Goal: Transaction & Acquisition: Obtain resource

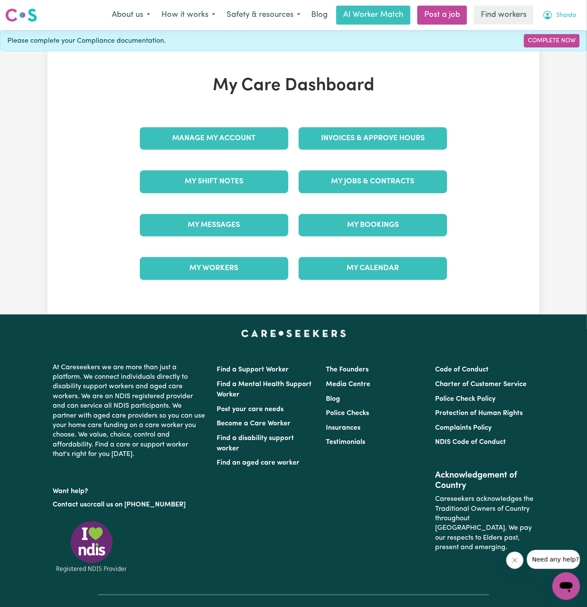
click at [568, 14] on span "Shaida" at bounding box center [566, 15] width 20 height 9
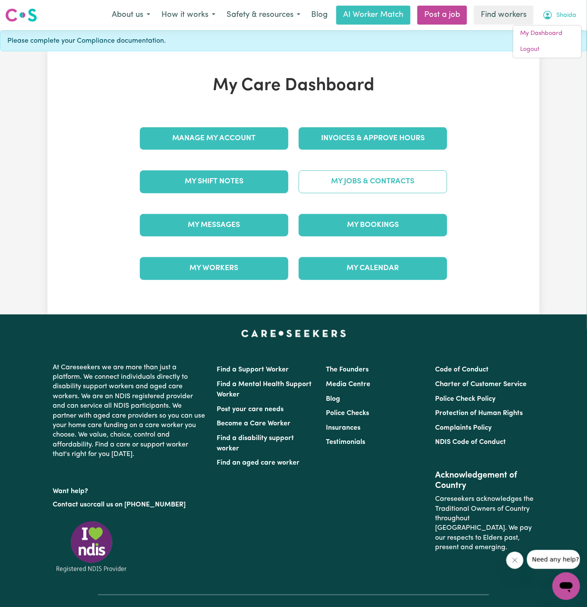
click at [378, 176] on link "My Jobs & Contracts" at bounding box center [373, 181] width 148 height 22
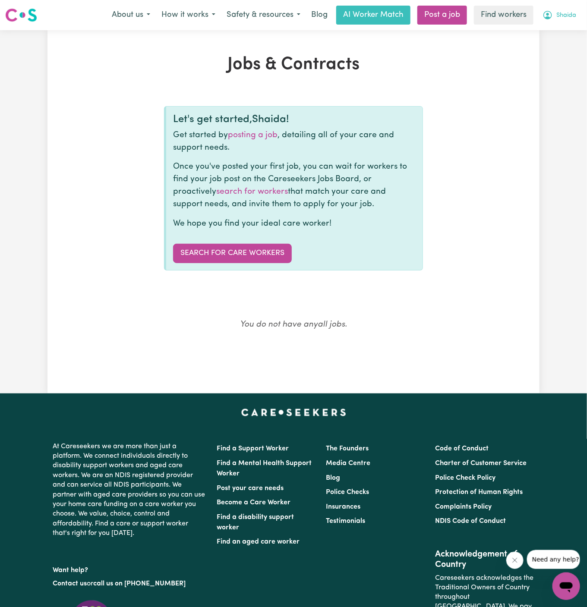
click at [563, 17] on span "Shaida" at bounding box center [566, 15] width 20 height 9
click at [563, 29] on link "My Dashboard" at bounding box center [547, 33] width 68 height 16
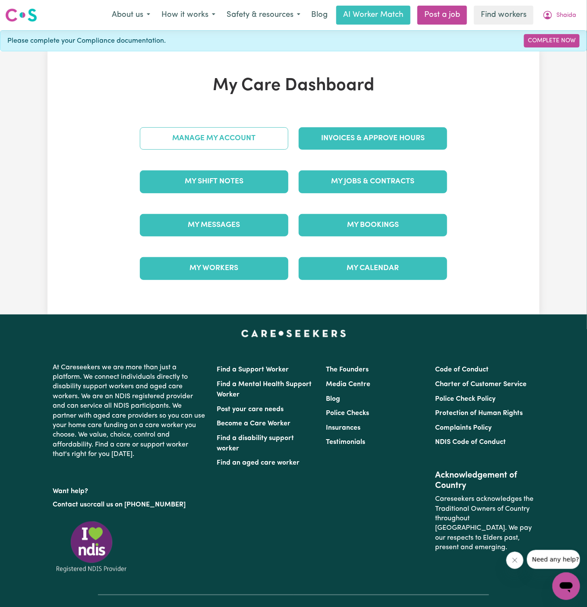
click at [219, 132] on link "Manage My Account" at bounding box center [214, 138] width 148 height 22
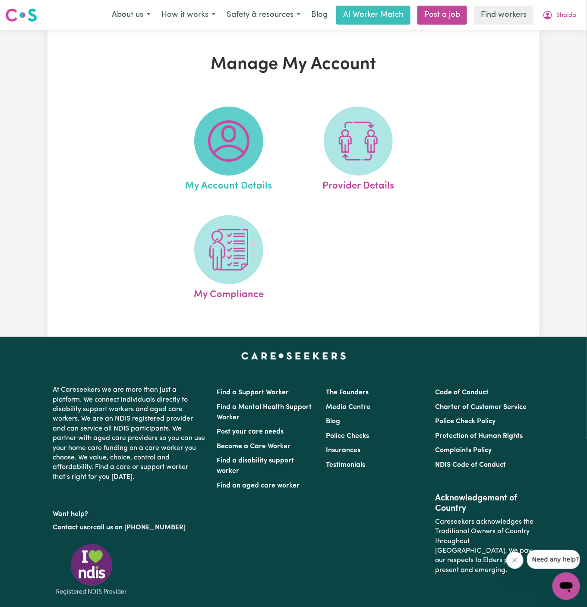
click at [220, 142] on img at bounding box center [228, 140] width 41 height 41
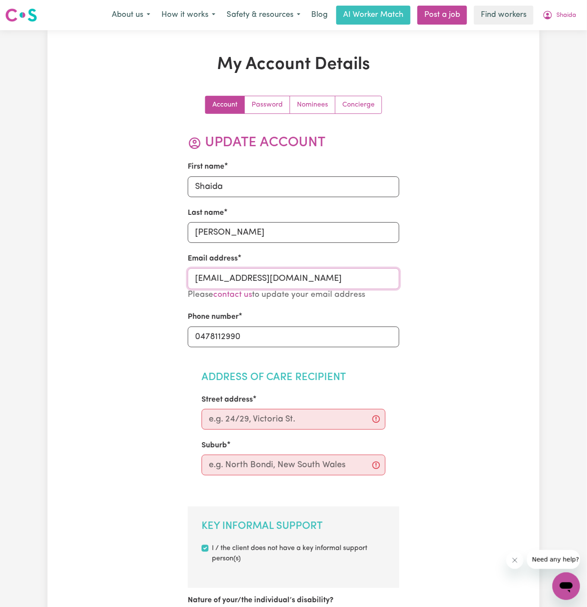
drag, startPoint x: 216, startPoint y: 278, endPoint x: 261, endPoint y: 278, distance: 45.3
click at [261, 278] on input "[EMAIL_ADDRESS][DOMAIN_NAME]" at bounding box center [294, 278] width 212 height 21
drag, startPoint x: 266, startPoint y: 281, endPoint x: 218, endPoint y: 280, distance: 48.3
click at [218, 280] on input "[EMAIL_ADDRESS][DOMAIN_NAME]" at bounding box center [294, 278] width 212 height 21
click at [561, 18] on span "Shaida" at bounding box center [566, 15] width 20 height 9
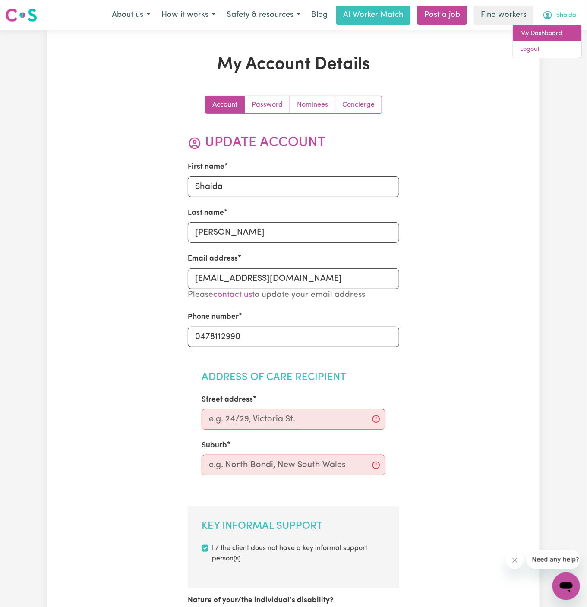
click at [561, 30] on link "My Dashboard" at bounding box center [547, 33] width 68 height 16
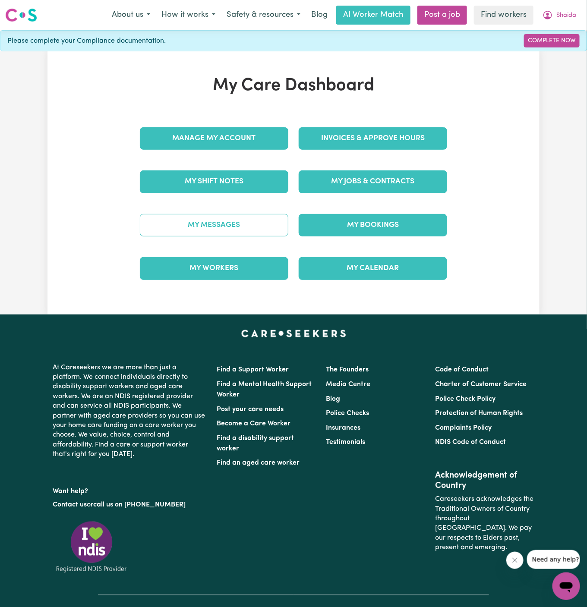
click at [249, 224] on link "My Messages" at bounding box center [214, 225] width 148 height 22
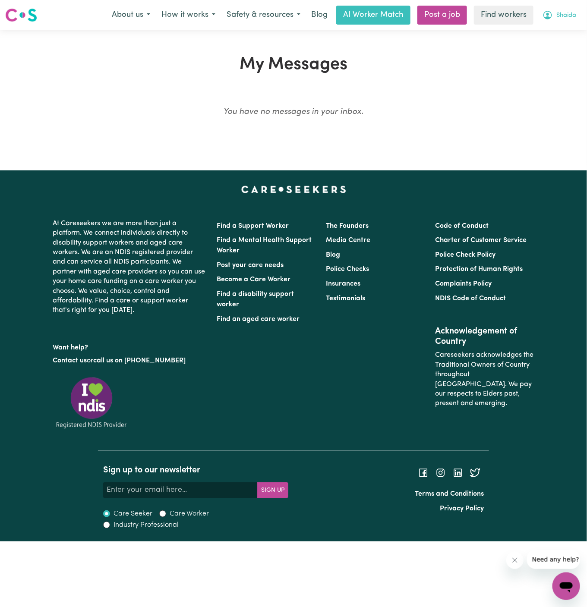
click at [572, 16] on span "Shaida" at bounding box center [566, 15] width 20 height 9
click at [544, 36] on link "My Dashboard" at bounding box center [547, 33] width 68 height 16
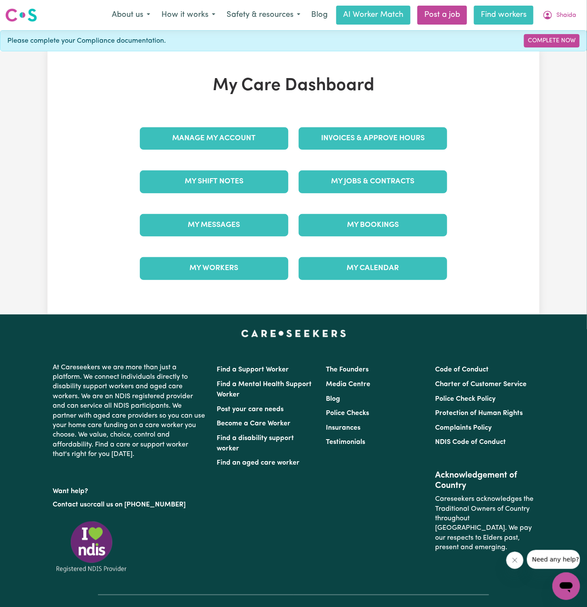
click at [506, 16] on link "Find workers" at bounding box center [504, 15] width 60 height 19
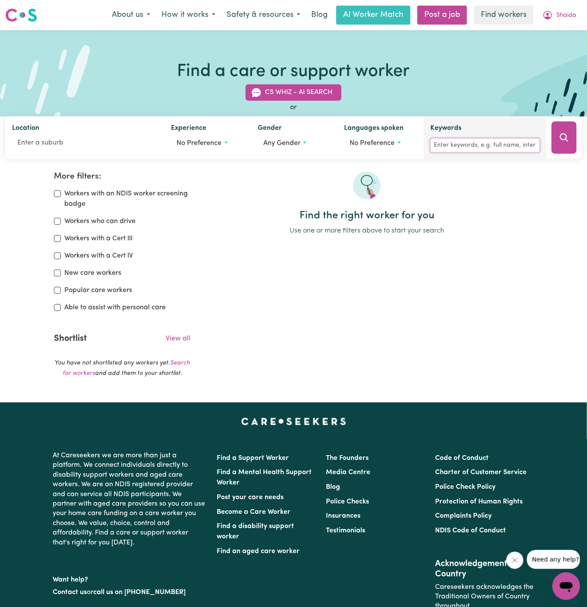
click at [473, 146] on input "Keywords" at bounding box center [485, 145] width 109 height 13
type input "[PERSON_NAME]"
click at [564, 132] on icon "Search" at bounding box center [564, 137] width 10 height 10
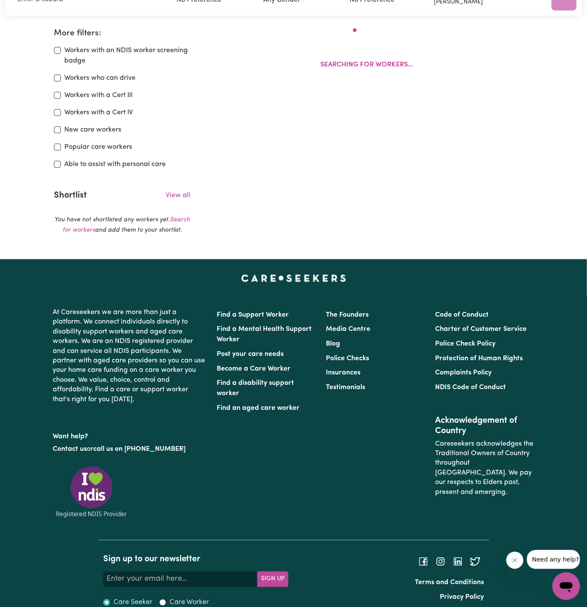
scroll to position [144, 0]
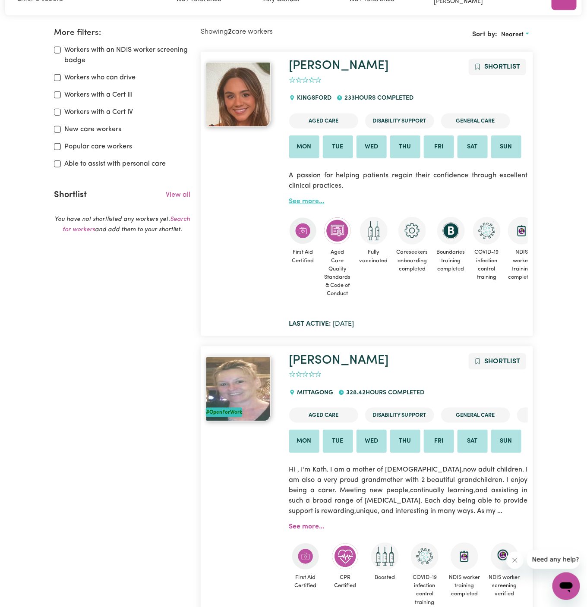
click at [309, 201] on link "See more..." at bounding box center [306, 201] width 35 height 7
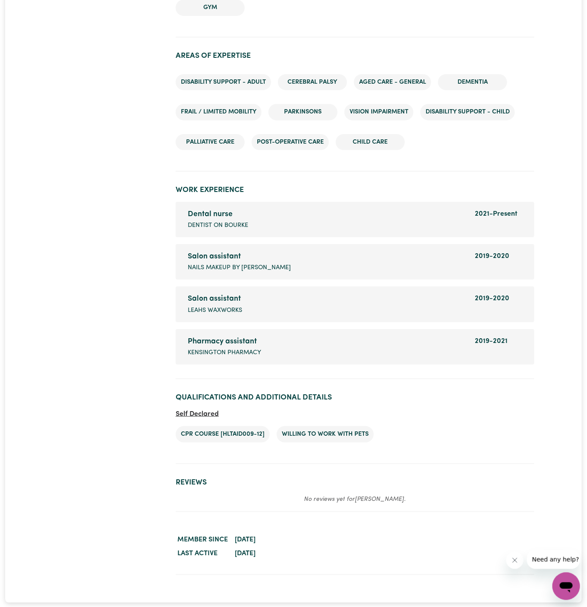
scroll to position [1195, 0]
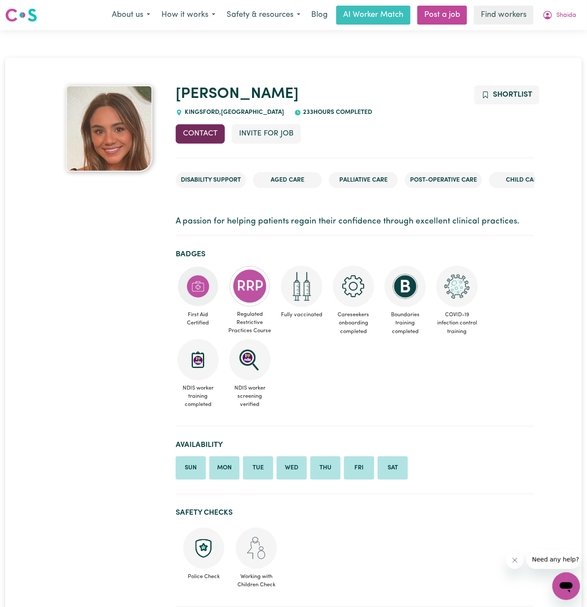
click at [202, 129] on button "Contact" at bounding box center [200, 133] width 49 height 19
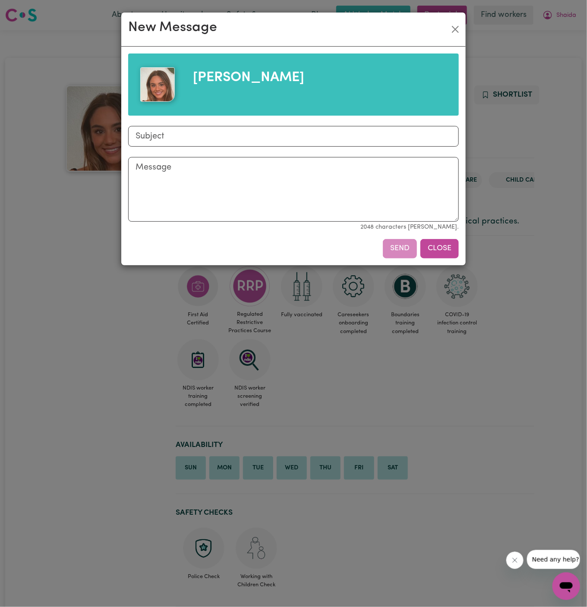
click at [457, 251] on button "Close" at bounding box center [439, 248] width 38 height 19
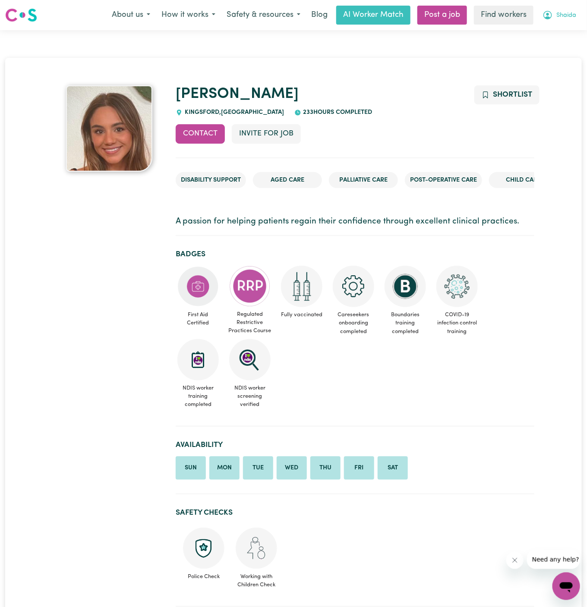
click at [568, 20] on button "Shaida" at bounding box center [559, 15] width 45 height 18
click at [561, 32] on link "My Dashboard" at bounding box center [547, 33] width 68 height 16
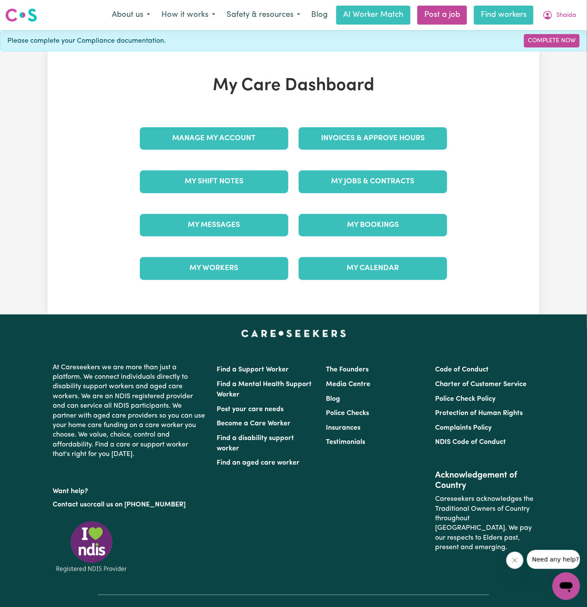
click at [500, 13] on link "Find workers" at bounding box center [504, 15] width 60 height 19
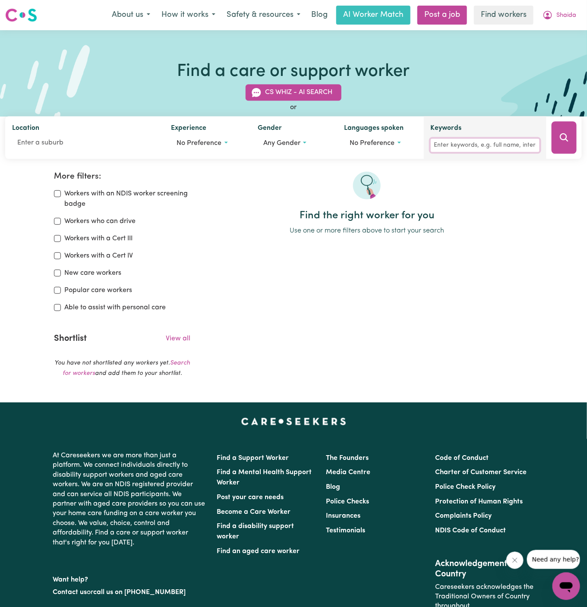
click at [461, 145] on input "Keywords" at bounding box center [485, 145] width 109 height 13
type input "[PERSON_NAME]"
click at [566, 138] on icon "Search" at bounding box center [564, 137] width 10 height 10
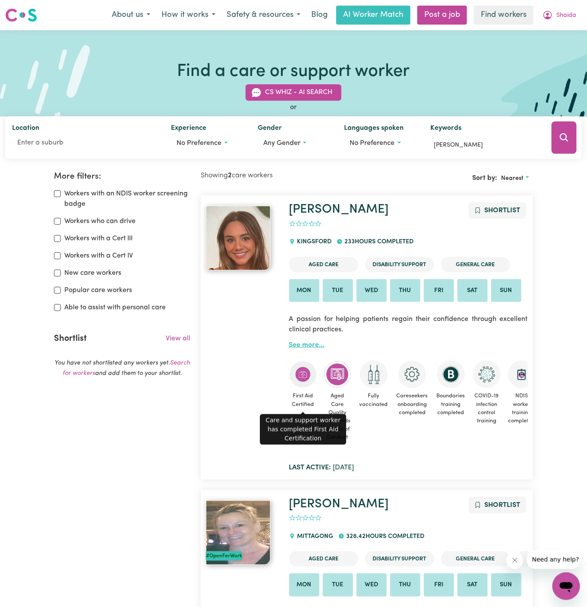
click at [307, 346] on link "See more..." at bounding box center [306, 345] width 35 height 7
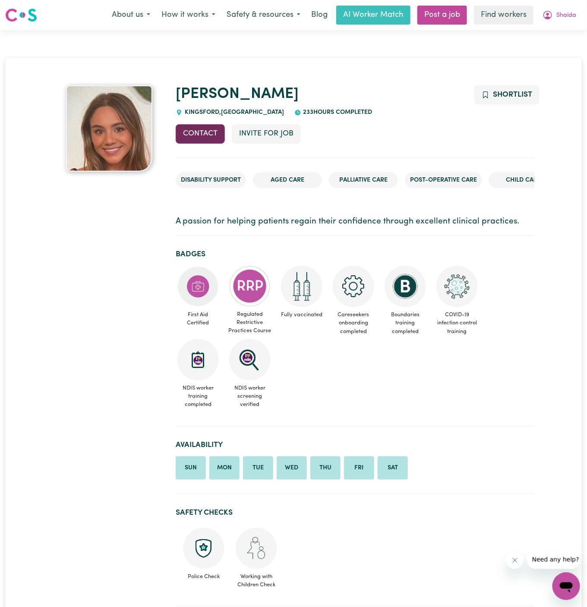
click at [214, 136] on button "Contact" at bounding box center [200, 133] width 49 height 19
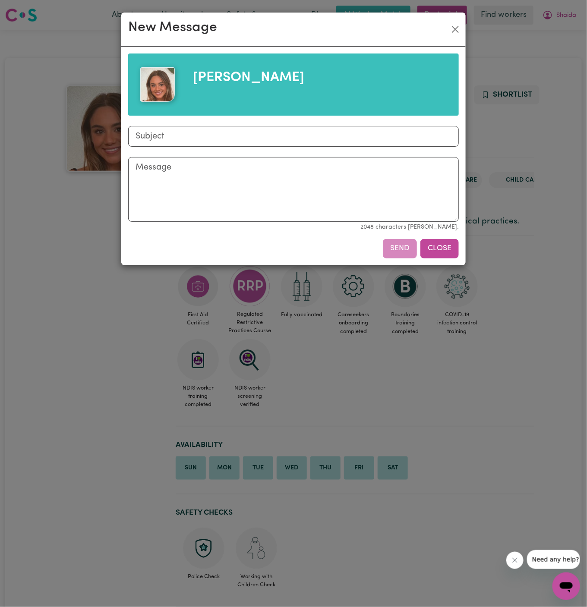
click at [440, 248] on button "Close" at bounding box center [439, 248] width 38 height 19
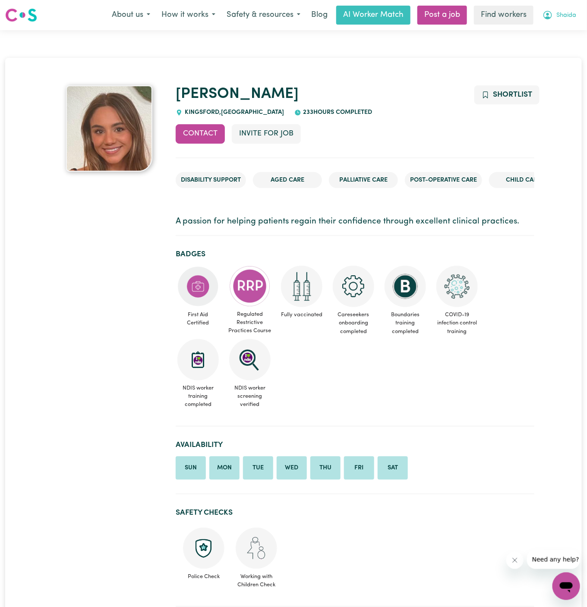
click at [569, 9] on button "Shaida" at bounding box center [559, 15] width 45 height 18
click at [507, 16] on link "Find workers" at bounding box center [504, 15] width 60 height 19
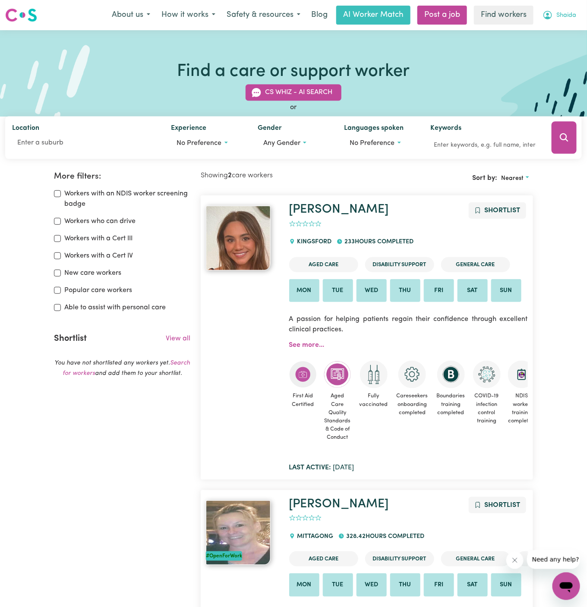
click at [568, 18] on span "Shaida" at bounding box center [566, 15] width 20 height 9
click at [563, 26] on link "My Dashboard" at bounding box center [547, 33] width 68 height 16
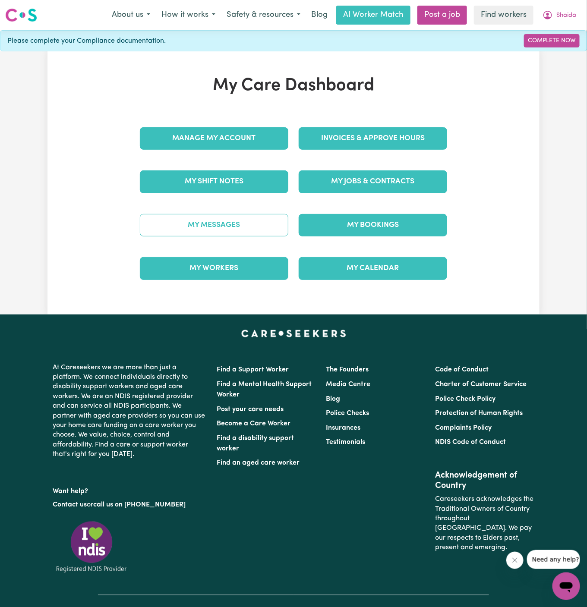
click at [227, 220] on link "My Messages" at bounding box center [214, 225] width 148 height 22
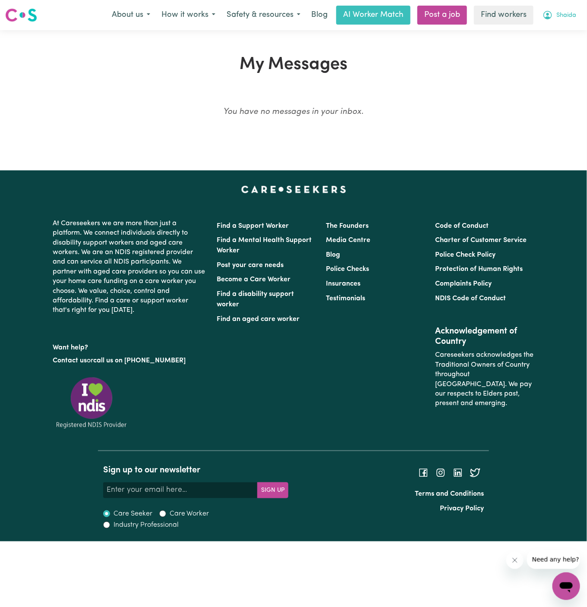
click at [559, 14] on span "Shaida" at bounding box center [566, 15] width 20 height 9
click at [559, 31] on link "My Dashboard" at bounding box center [547, 33] width 68 height 16
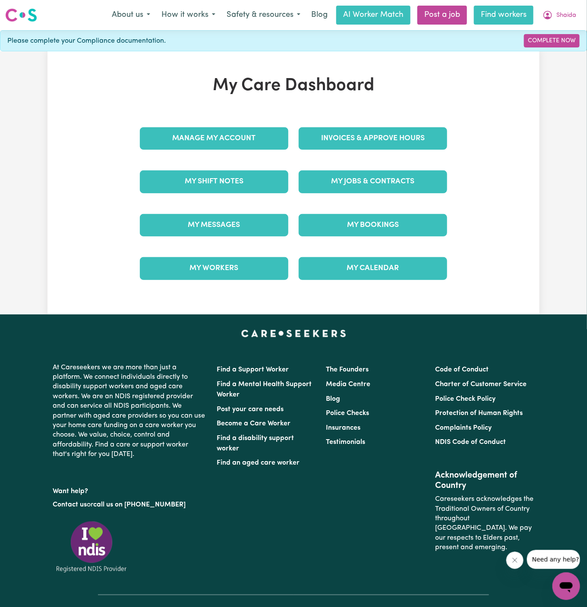
click at [492, 18] on link "Find workers" at bounding box center [504, 15] width 60 height 19
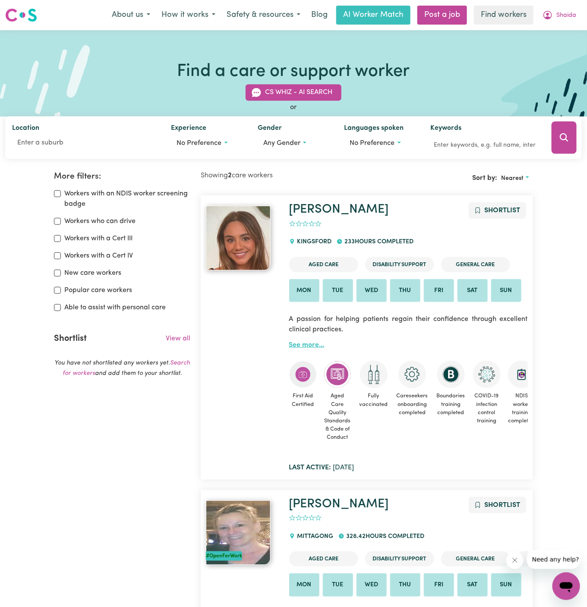
click at [308, 343] on link "See more..." at bounding box center [306, 345] width 35 height 7
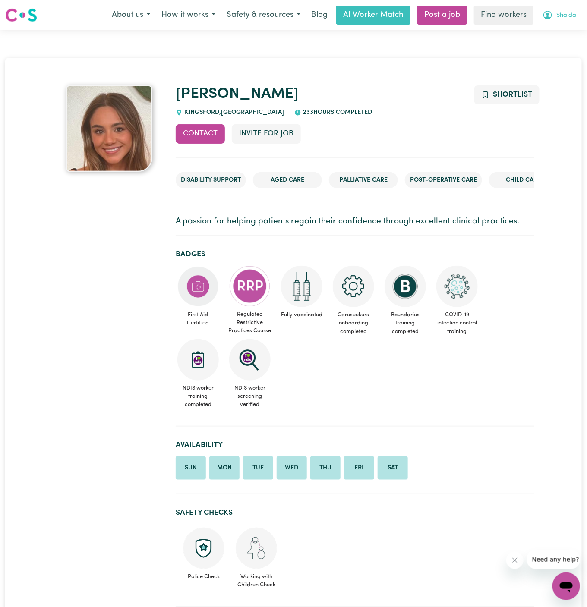
click at [571, 15] on span "Shaida" at bounding box center [566, 15] width 20 height 9
click at [571, 32] on link "My Dashboard" at bounding box center [547, 33] width 68 height 16
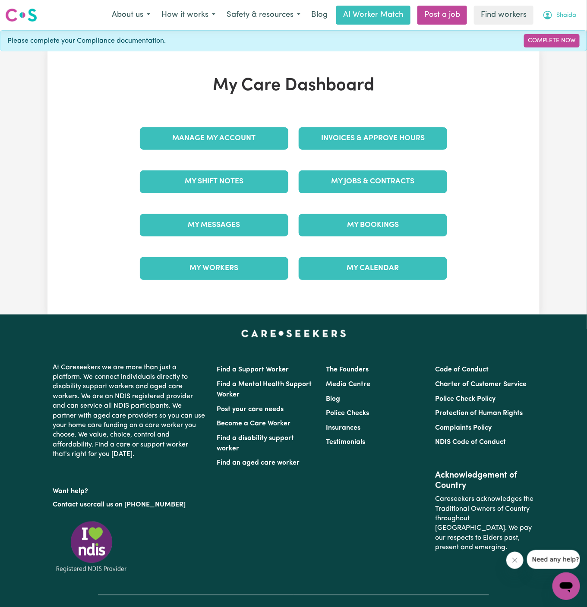
click at [564, 19] on span "Shaida" at bounding box center [566, 15] width 20 height 9
click at [562, 56] on link "Logout" at bounding box center [547, 49] width 68 height 16
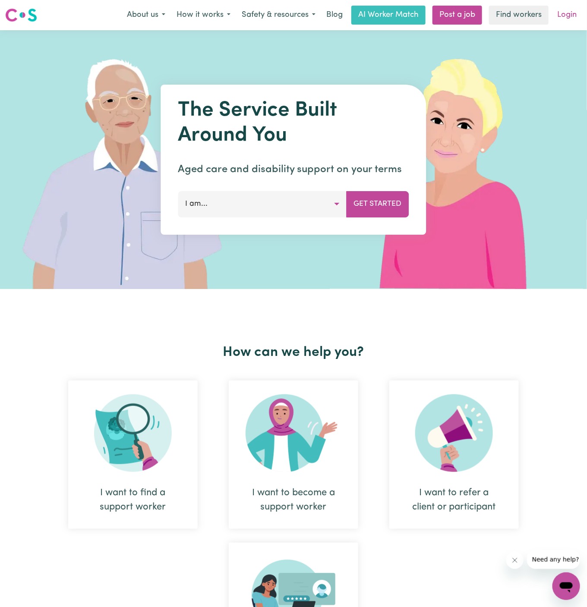
click at [576, 19] on link "Login" at bounding box center [567, 15] width 30 height 19
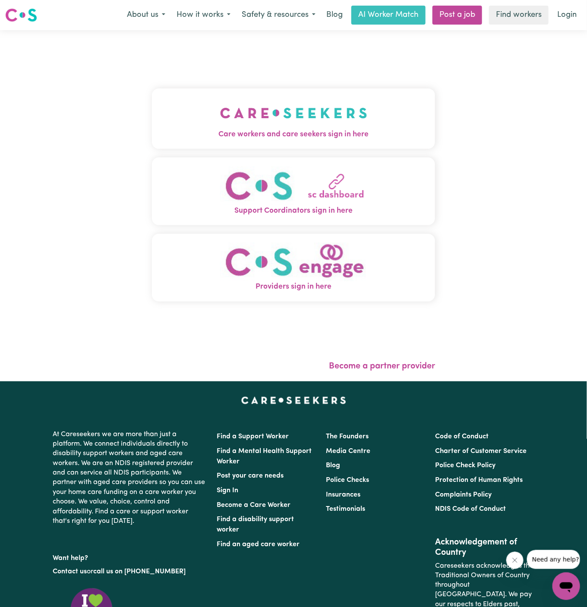
click at [363, 100] on button "Care workers and care seekers sign in here" at bounding box center [293, 118] width 283 height 60
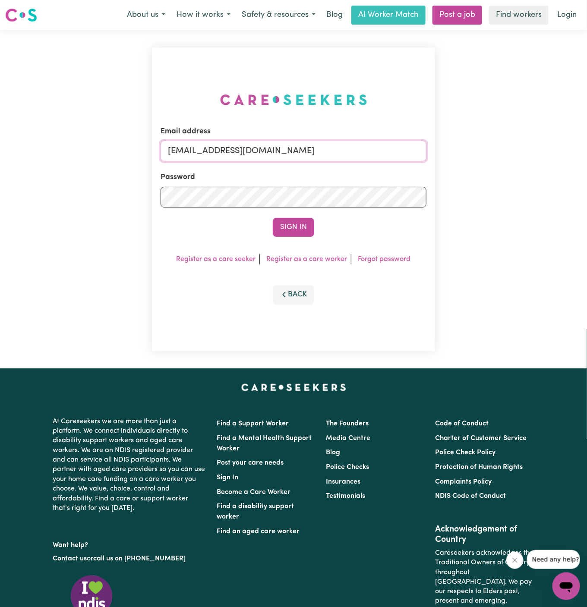
drag, startPoint x: 210, startPoint y: 151, endPoint x: 502, endPoint y: 159, distance: 292.2
click at [502, 159] on div "Email address superuser~SharynWessonRC@careseekers.com.au Password Sign In Regi…" at bounding box center [293, 199] width 587 height 338
type input "superuser~RobertMoorWC@careseekers.com.au"
click at [280, 230] on button "Sign In" at bounding box center [293, 227] width 41 height 19
